Goal: Task Accomplishment & Management: Manage account settings

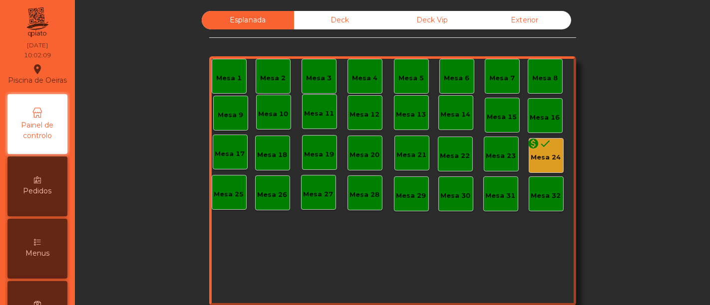
click at [665, 72] on div "Esplanada Deck Deck Vip Exterior Mesa 1 Mesa 2 Mesa 3 Mesa 4 [GEOGRAPHIC_DATA] …" at bounding box center [392, 169] width 608 height 316
click at [355, 20] on div "Deck" at bounding box center [340, 20] width 92 height 18
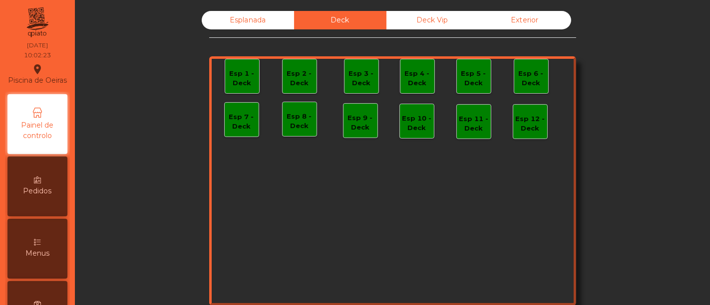
click at [431, 24] on div "Deck Vip" at bounding box center [432, 20] width 92 height 18
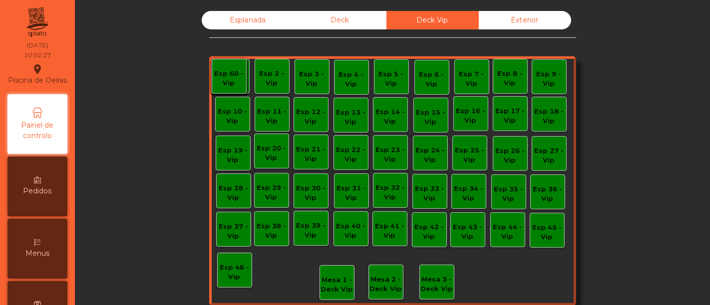
click at [233, 27] on div "Esplanada" at bounding box center [248, 20] width 92 height 18
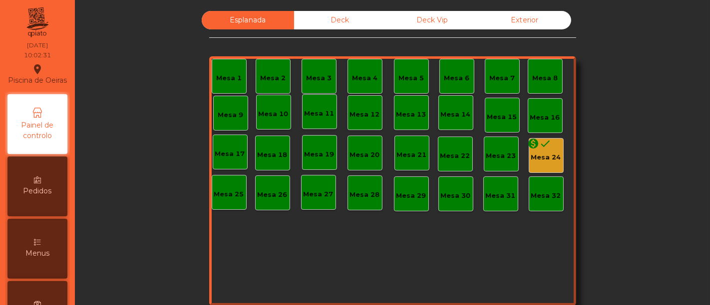
click at [543, 163] on div "monetization_on done Mesa 24" at bounding box center [546, 155] width 35 height 35
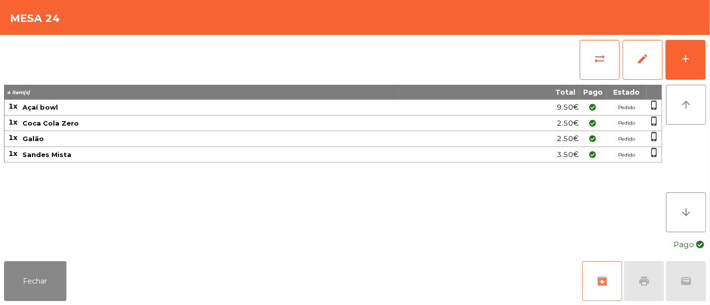
click at [596, 282] on span "archive" at bounding box center [602, 282] width 12 height 12
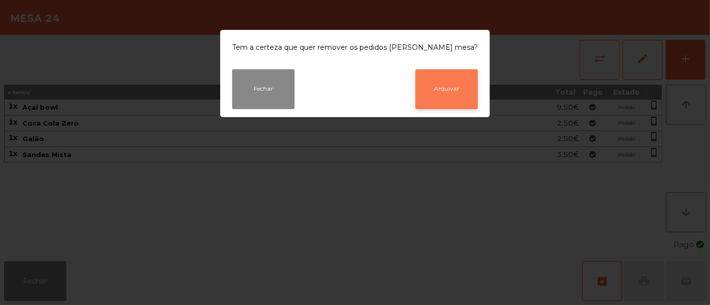
click at [442, 77] on button "Arquivar" at bounding box center [446, 89] width 62 height 40
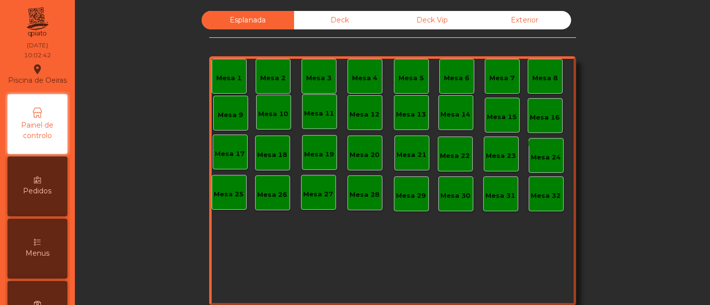
click at [418, 13] on div "Deck Vip" at bounding box center [432, 20] width 92 height 18
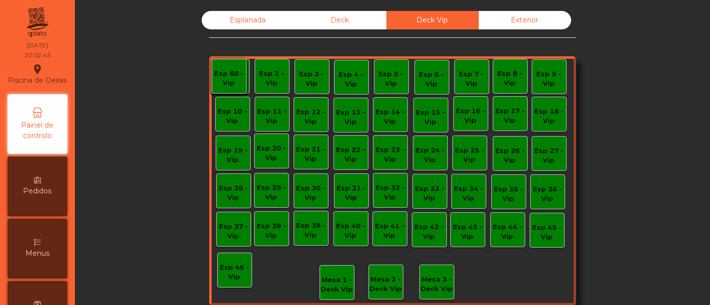
click at [243, 18] on div "Esplanada" at bounding box center [248, 20] width 92 height 18
